Goal: Transaction & Acquisition: Purchase product/service

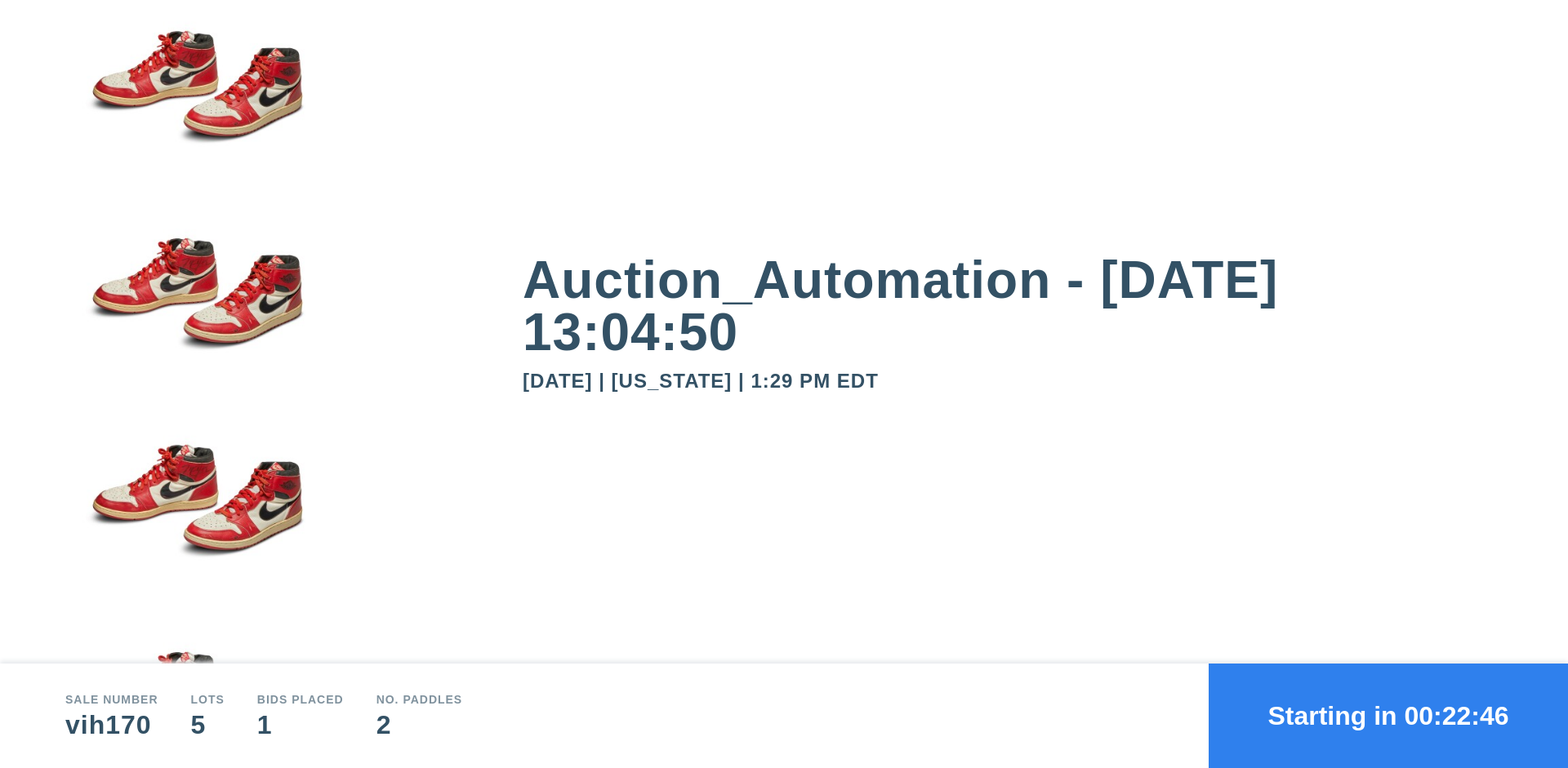
click at [1388, 716] on button "Starting in 00:22:46" at bounding box center [1388, 715] width 359 height 104
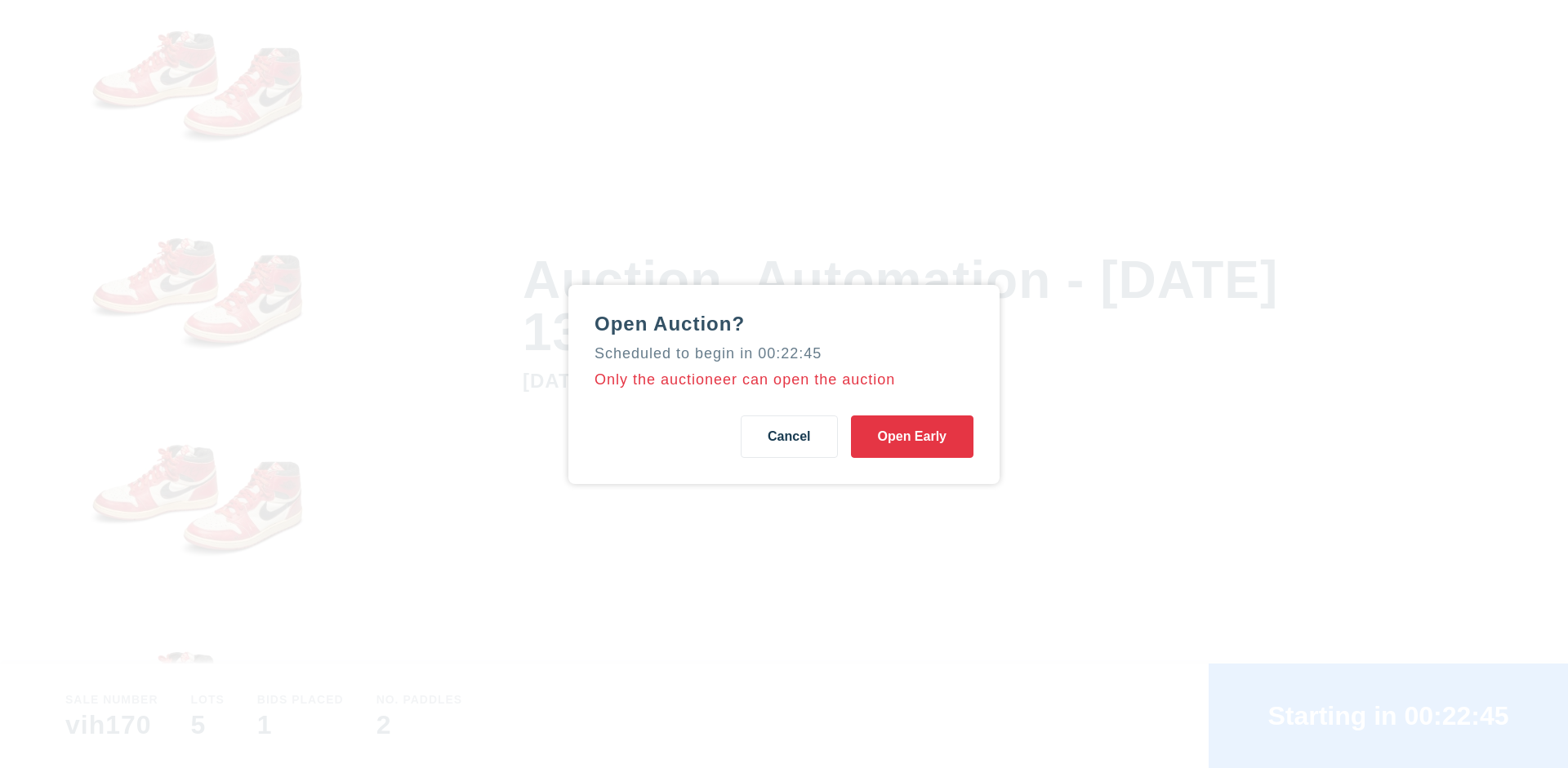
click at [913, 436] on button "Open Early" at bounding box center [913, 437] width 122 height 42
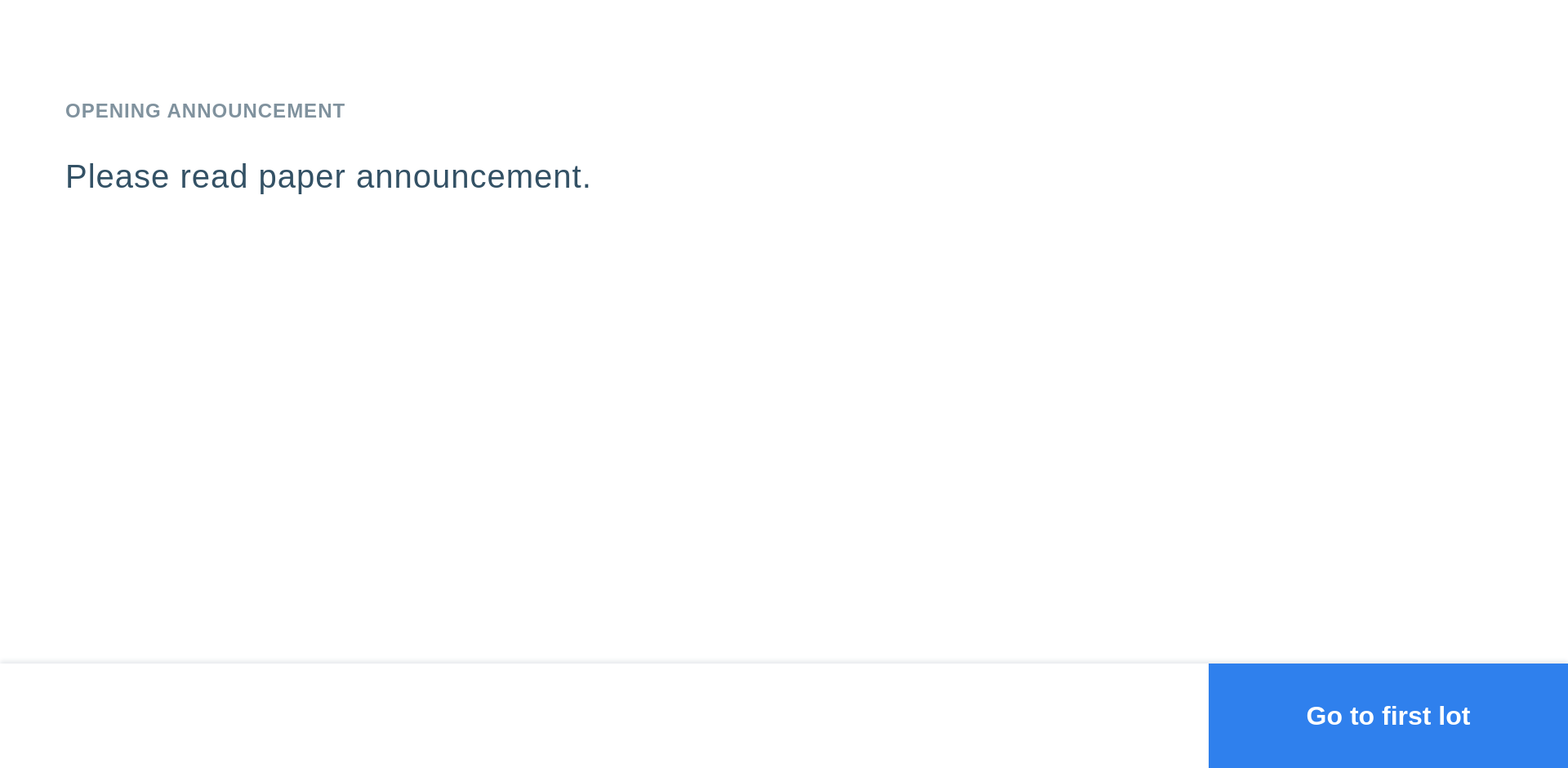
click at [1388, 716] on button "Go to first lot" at bounding box center [1388, 715] width 359 height 104
